Goal: Task Accomplishment & Management: Complete application form

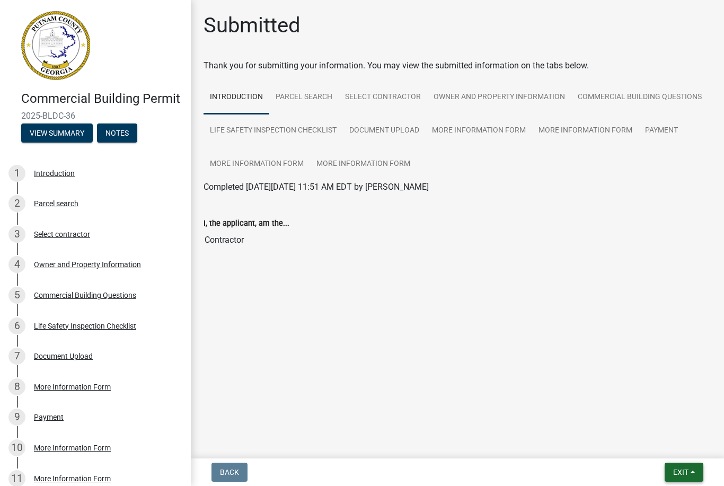
click at [675, 473] on span "Exit" at bounding box center [680, 472] width 15 height 8
click at [668, 446] on button "Save & Exit" at bounding box center [661, 444] width 85 height 25
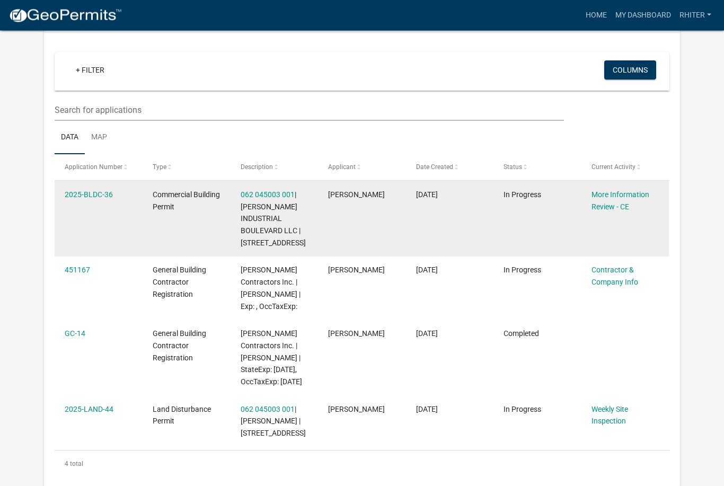
scroll to position [85, 0]
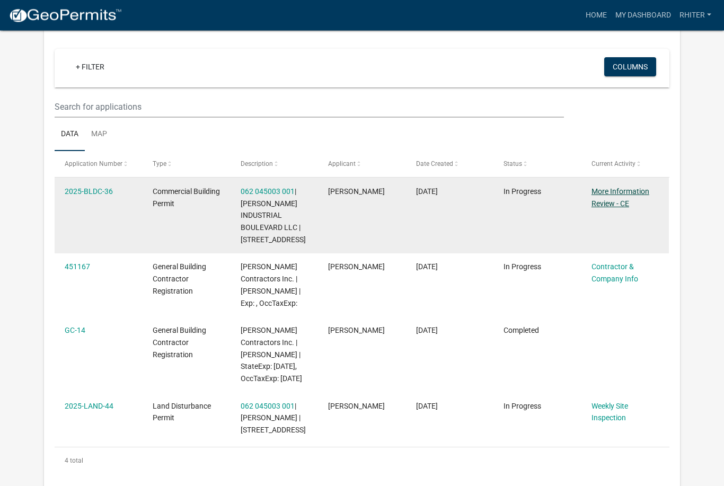
click at [628, 204] on link "More Information Review - CE" at bounding box center [620, 198] width 58 height 21
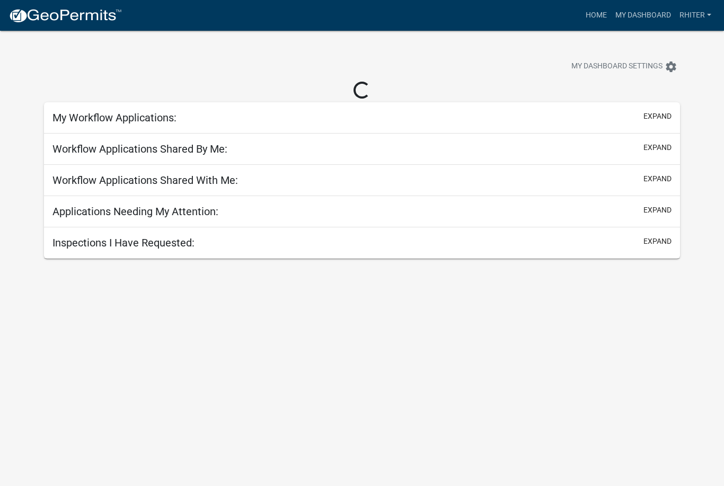
scroll to position [31, 0]
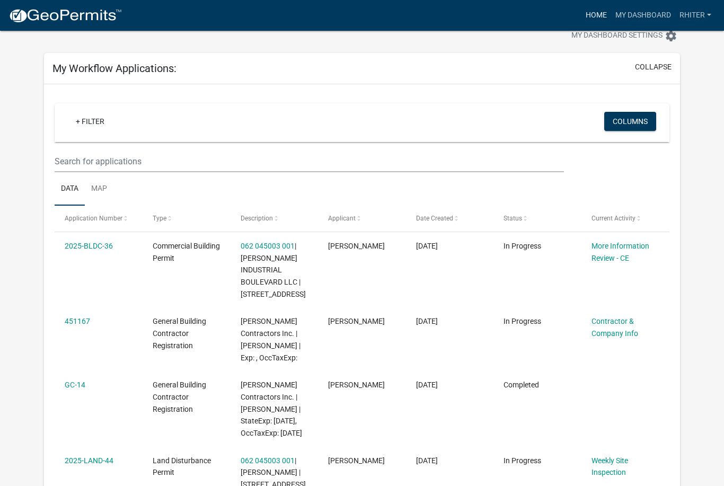
click at [596, 15] on link "Home" at bounding box center [596, 15] width 30 height 20
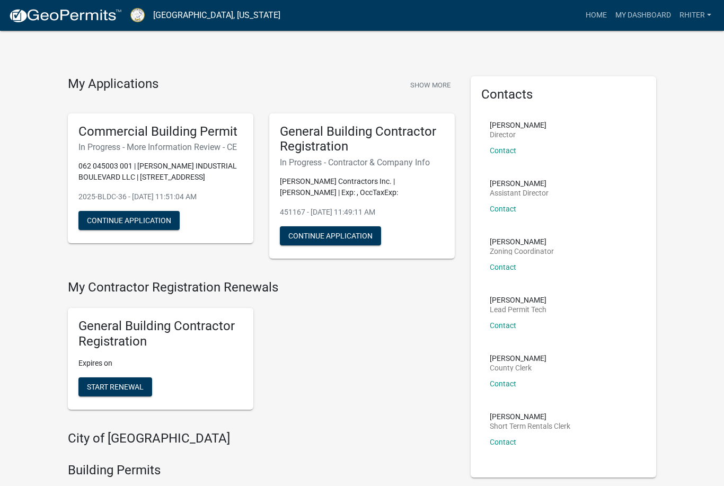
click at [509, 135] on p "Director" at bounding box center [517, 134] width 57 height 7
click at [507, 145] on div "Lisa Jackson Director Contact" at bounding box center [517, 141] width 57 height 41
click at [507, 154] on div "Lisa Jackson Director Contact View contact info" at bounding box center [517, 141] width 57 height 41
click at [507, 152] on link "Contact" at bounding box center [502, 150] width 26 height 8
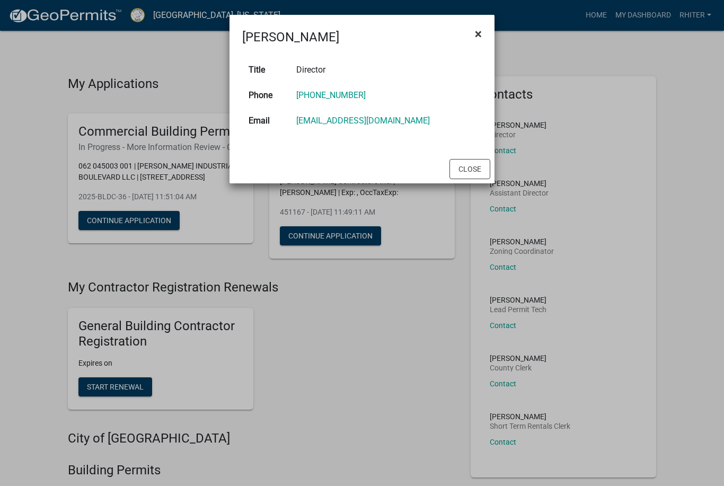
click at [478, 37] on span "×" at bounding box center [478, 33] width 7 height 15
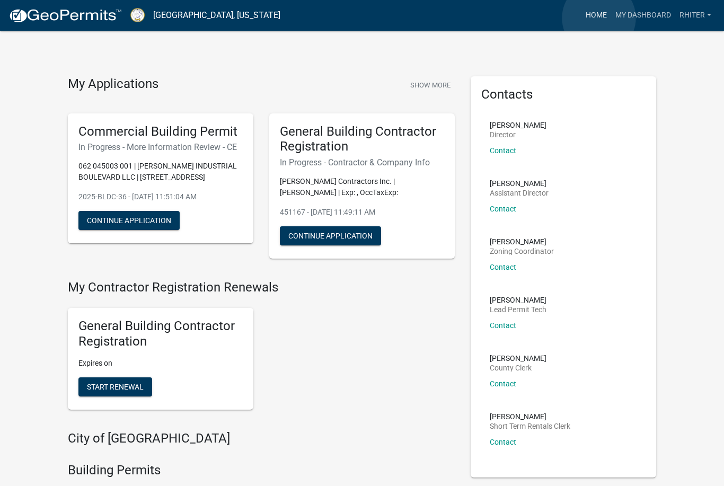
click at [599, 18] on link "Home" at bounding box center [596, 15] width 30 height 20
click at [630, 19] on link "My Dashboard" at bounding box center [643, 15] width 64 height 20
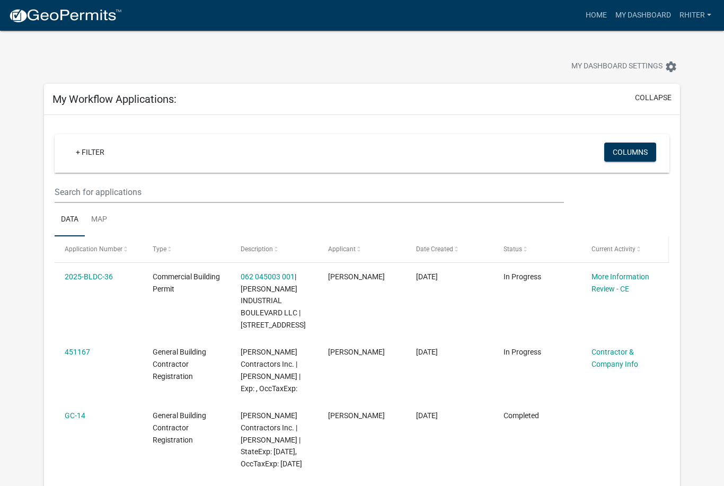
click at [620, 247] on span "Current Activity" at bounding box center [613, 248] width 44 height 7
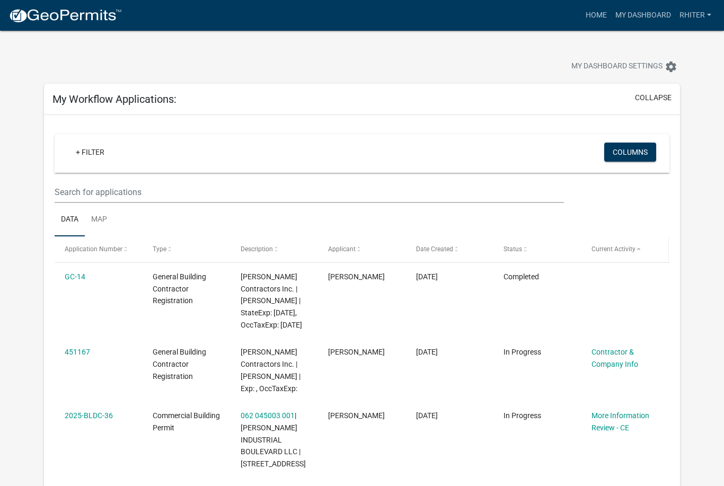
click at [603, 251] on span "Current Activity" at bounding box center [613, 248] width 44 height 7
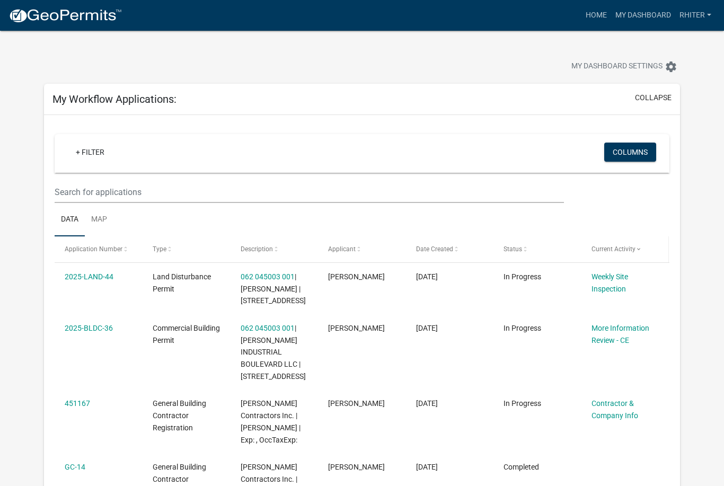
click at [636, 252] on span at bounding box center [638, 249] width 6 height 7
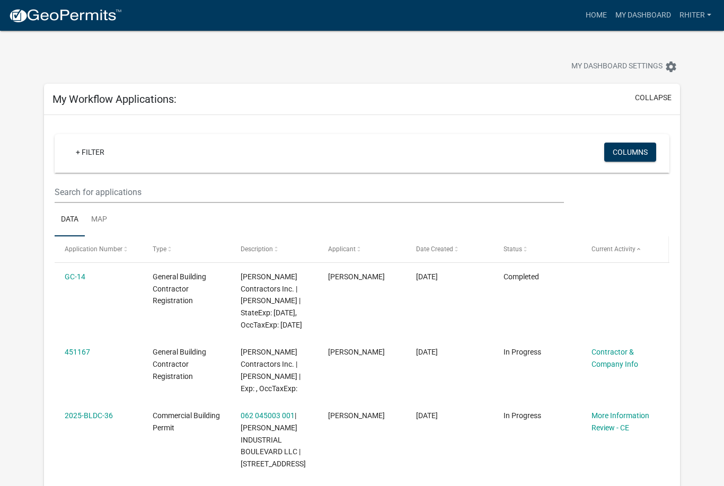
click at [0, 0] on html "Internet Explorer does NOT work with GeoPermits. Get a new browser for more sec…" at bounding box center [362, 243] width 724 height 486
click at [637, 252] on span at bounding box center [638, 249] width 6 height 7
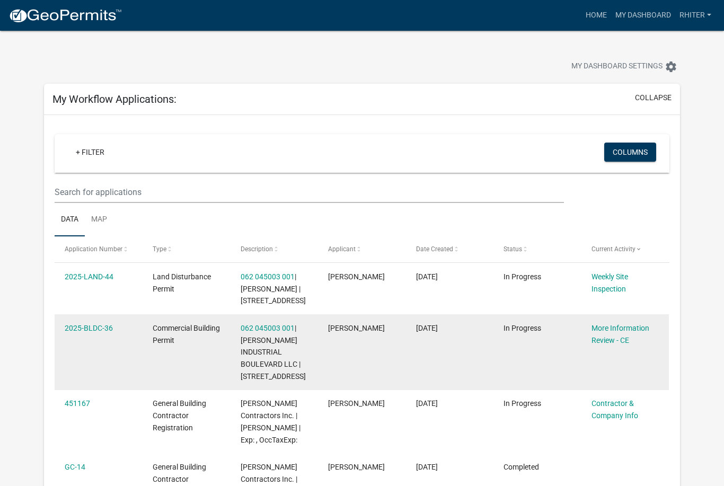
click at [555, 344] on datatable-body-cell "In Progress" at bounding box center [537, 352] width 88 height 76
click at [113, 390] on datatable-body-cell "2025-BLDC-36" at bounding box center [99, 352] width 88 height 76
click at [97, 325] on link "2025-BLDC-36" at bounding box center [89, 328] width 48 height 8
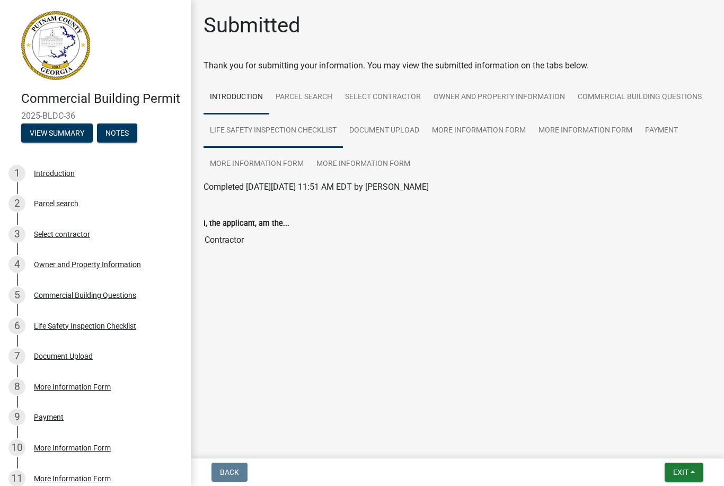
click at [259, 132] on link "Life Safety Inspection Checklist" at bounding box center [272, 131] width 139 height 34
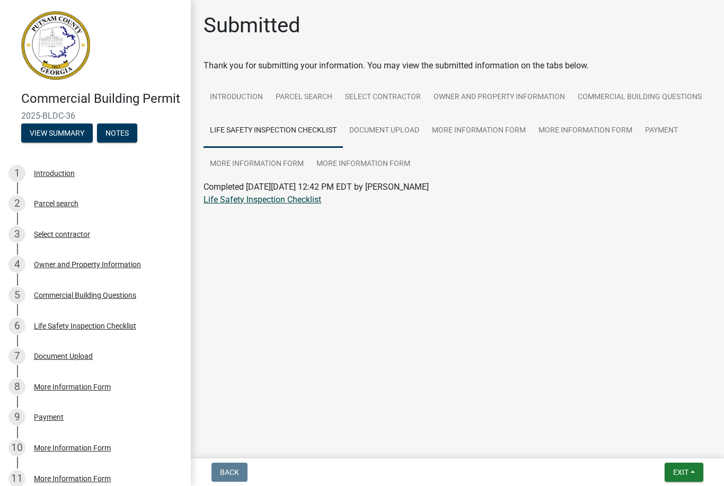
click at [248, 202] on link "Life Safety Inspection Checklist" at bounding box center [262, 199] width 118 height 10
click at [676, 473] on span "Exit" at bounding box center [680, 472] width 15 height 8
click at [658, 443] on button "Save & Exit" at bounding box center [661, 444] width 85 height 25
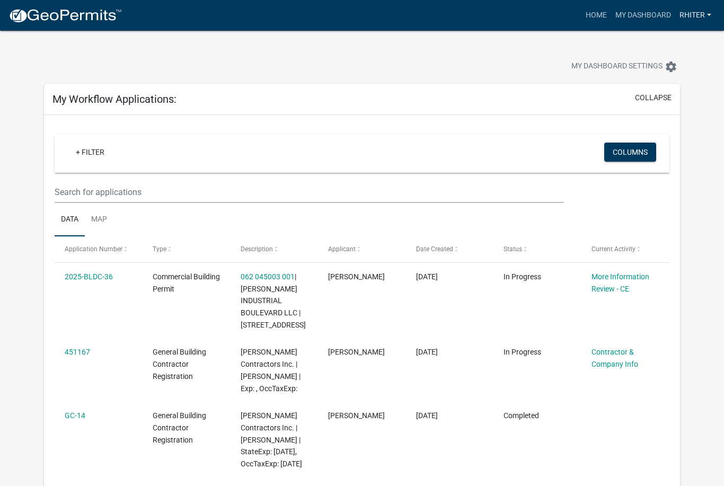
click at [686, 16] on link "RHiter" at bounding box center [695, 15] width 40 height 20
click at [647, 69] on link "Contractor Profile" at bounding box center [670, 68] width 91 height 25
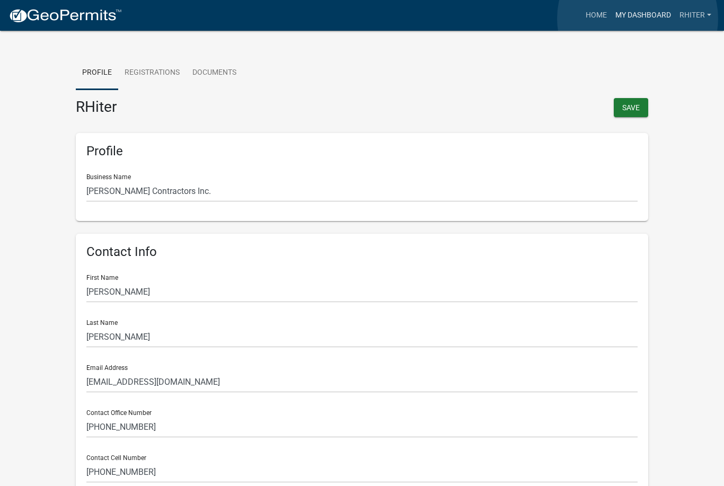
click at [637, 19] on link "My Dashboard" at bounding box center [643, 15] width 64 height 20
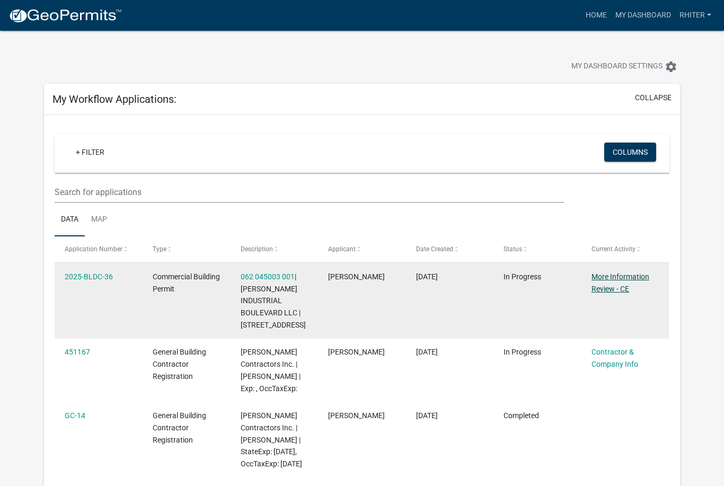
click at [623, 289] on link "More Information Review - CE" at bounding box center [620, 282] width 58 height 21
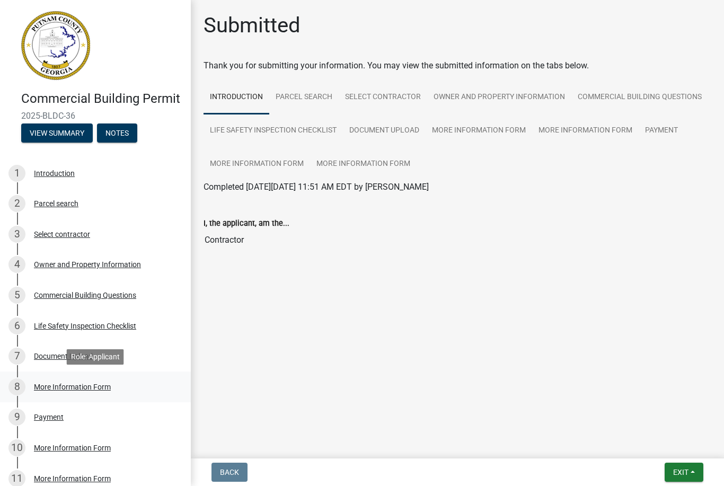
click at [51, 387] on div "More Information Form" at bounding box center [72, 386] width 77 height 7
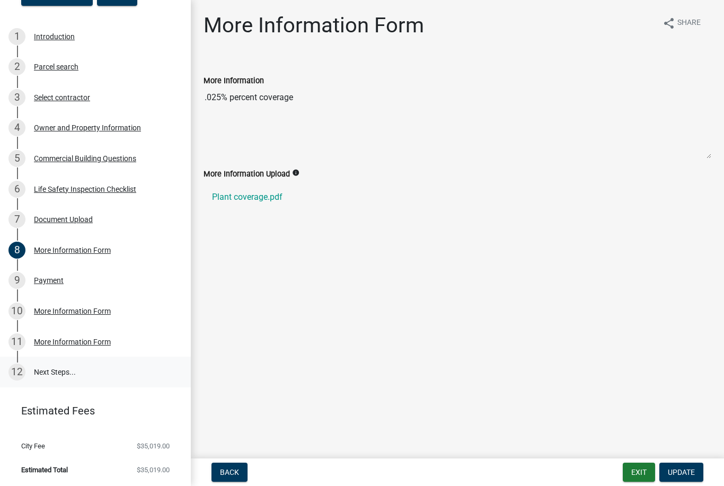
scroll to position [136, 0]
click at [88, 344] on div "More Information Form" at bounding box center [72, 342] width 77 height 7
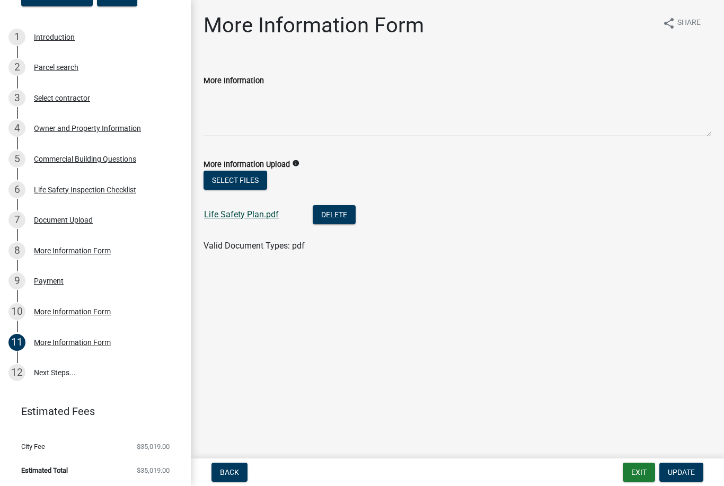
click at [249, 213] on link "Life Safety Plan.pdf" at bounding box center [241, 214] width 75 height 10
click at [109, 314] on div "More Information Form" at bounding box center [72, 311] width 77 height 7
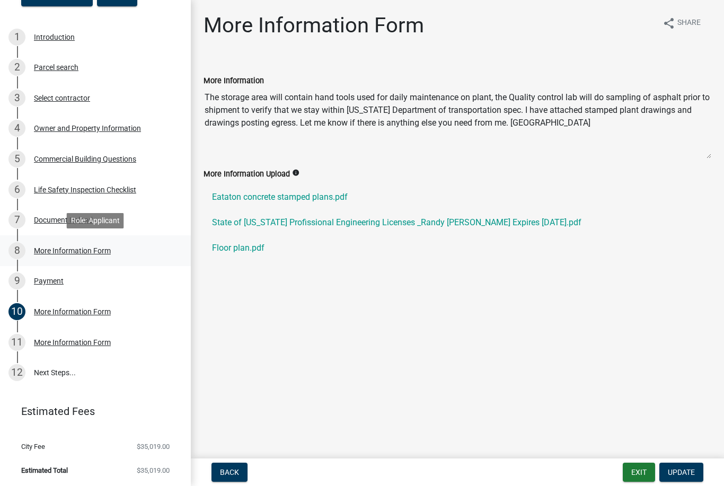
click at [79, 255] on div "8 More Information Form" at bounding box center [90, 250] width 165 height 17
